Goal: Task Accomplishment & Management: Use online tool/utility

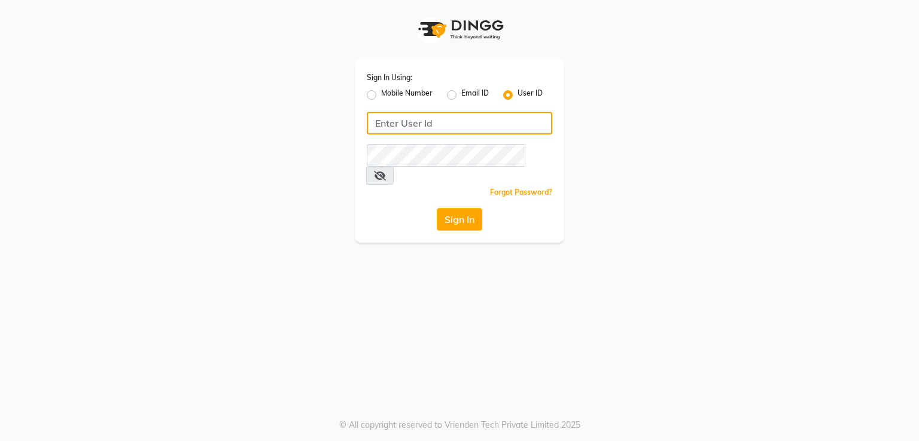
click at [385, 123] on input "Username" at bounding box center [459, 123] width 185 height 23
type input "[PERSON_NAME]"
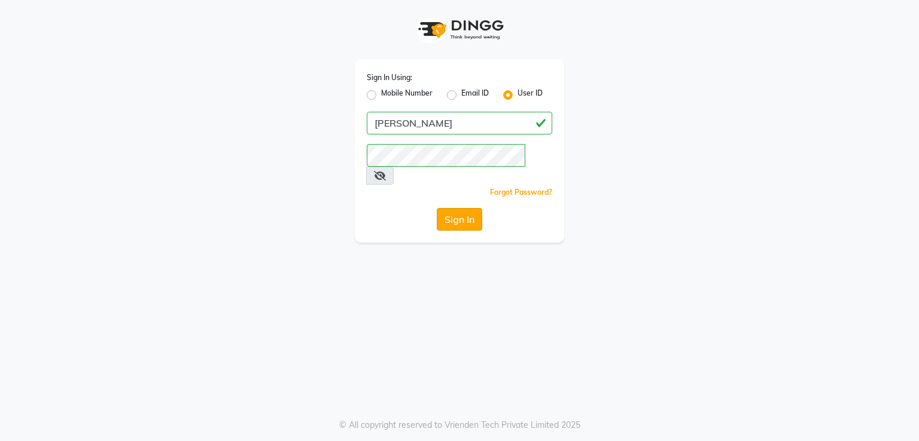
click at [462, 208] on button "Sign In" at bounding box center [459, 219] width 45 height 23
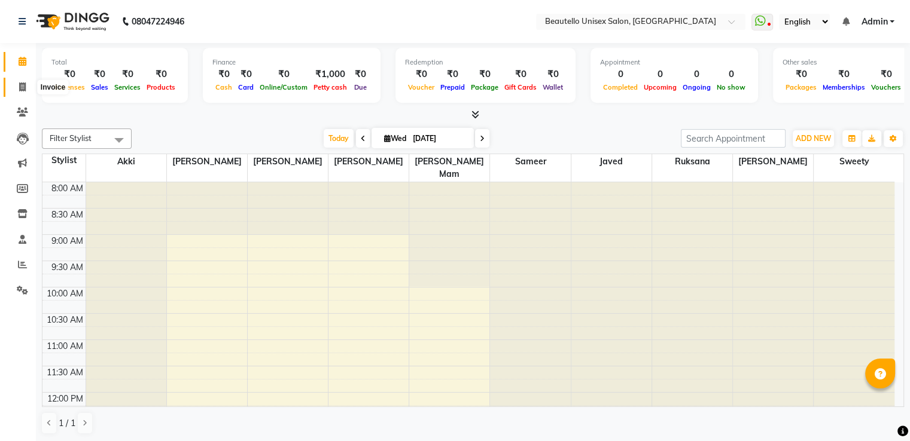
click at [26, 81] on span at bounding box center [22, 88] width 21 height 14
select select "5051"
select select "service"
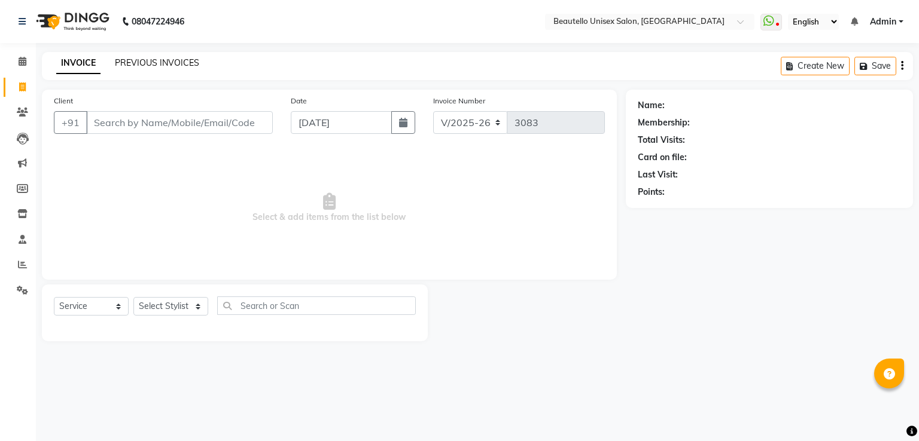
click at [139, 63] on link "PREVIOUS INVOICES" at bounding box center [157, 62] width 84 height 11
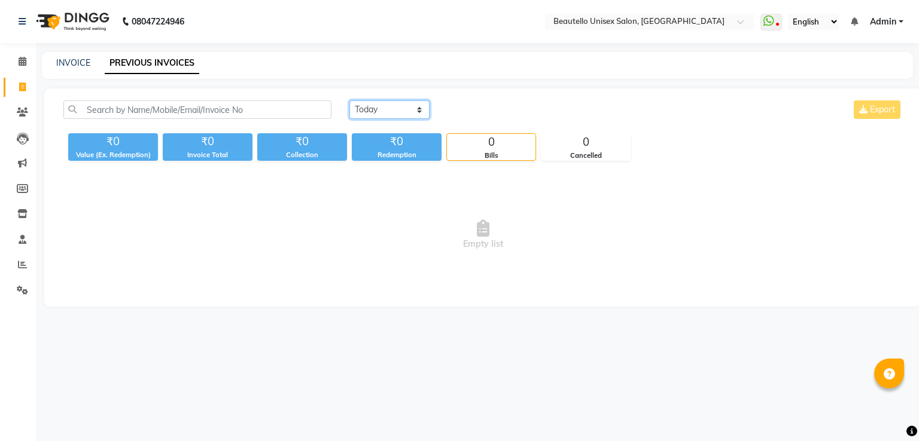
click at [376, 108] on select "[DATE] [DATE] Custom Range" at bounding box center [389, 109] width 80 height 19
